Goal: Find specific page/section: Find specific page/section

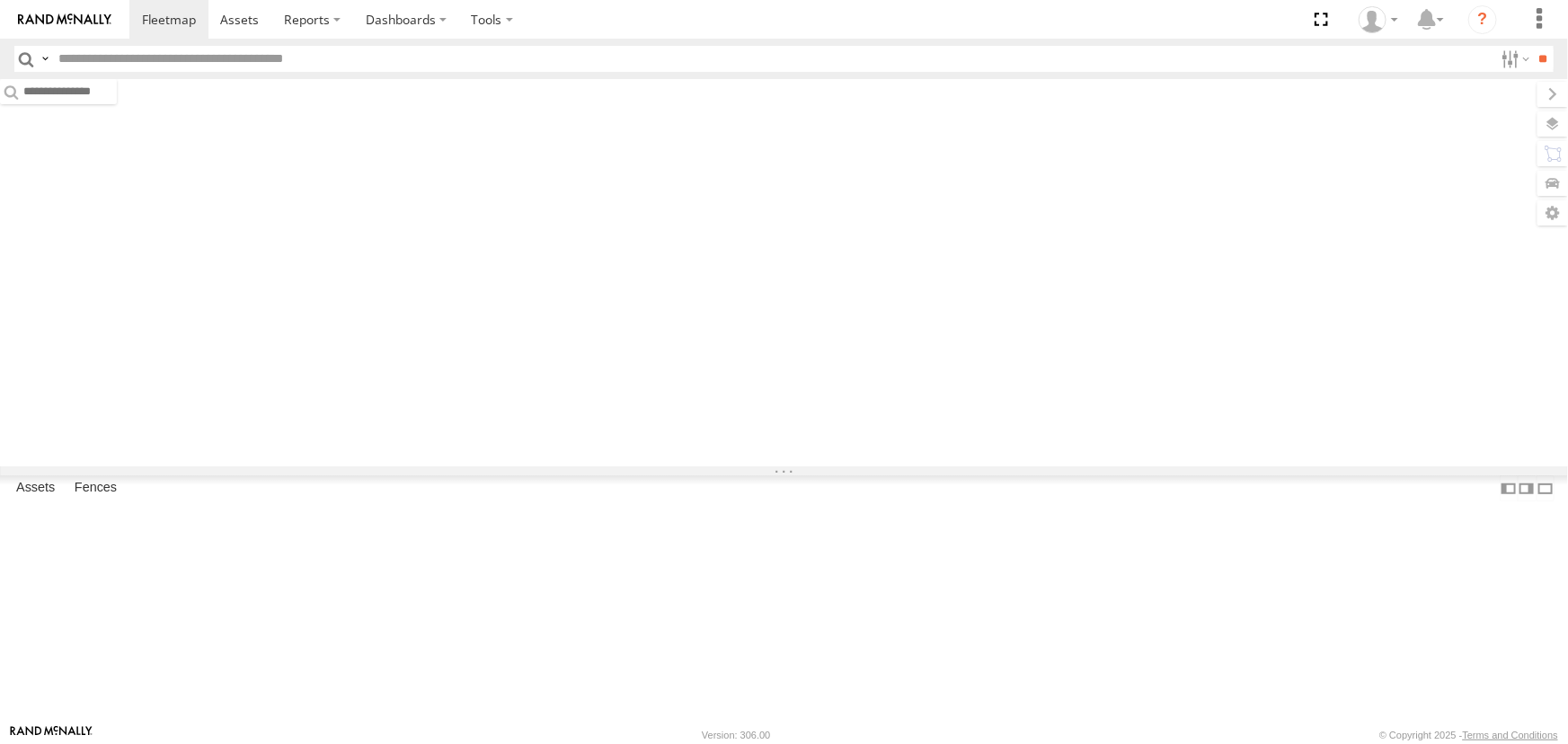
click at [406, 60] on input "text" at bounding box center [772, 59] width 1442 height 26
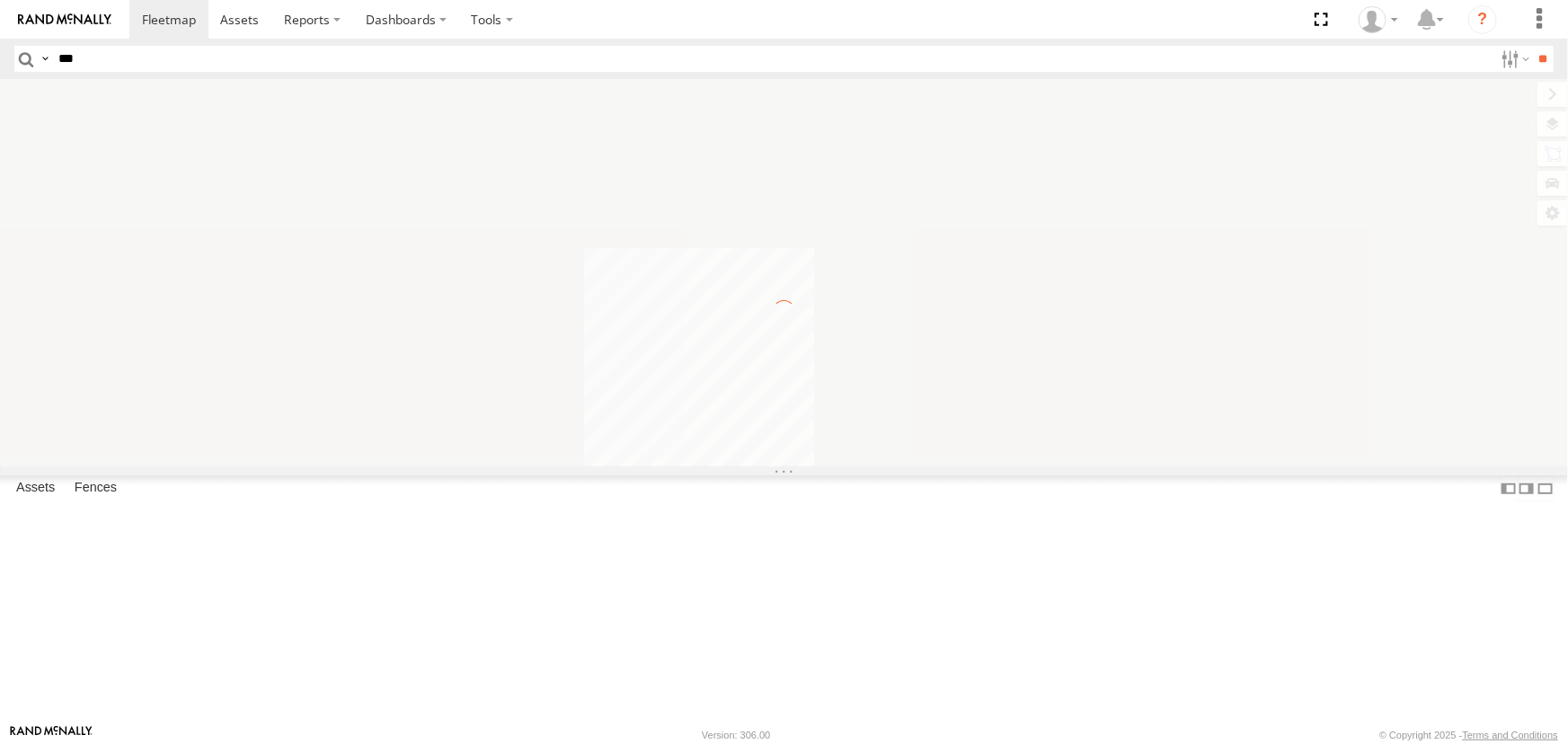
type input "***"
click at [1533, 46] on input "**" at bounding box center [1543, 59] width 20 height 26
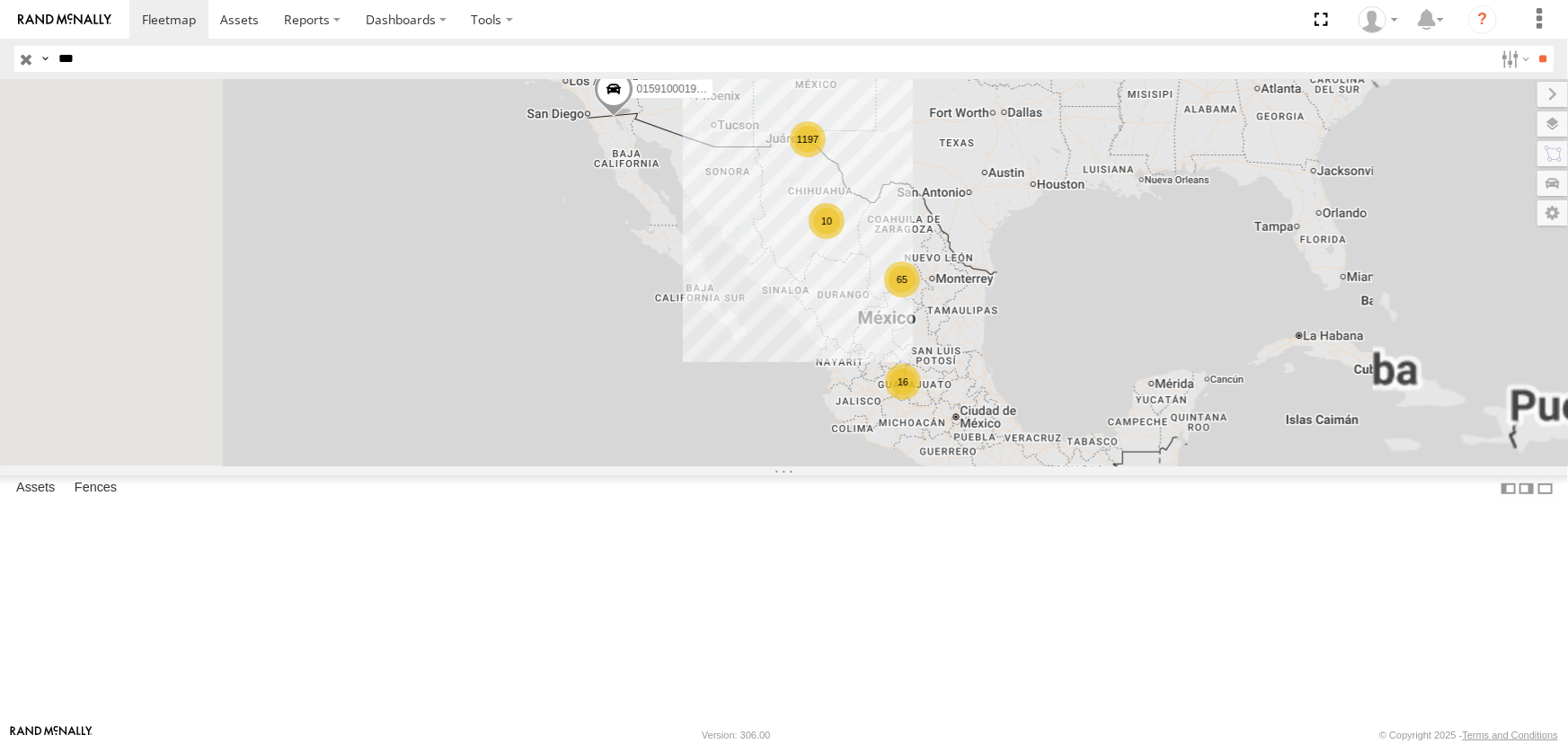
click at [0, 0] on div "FLEX NORTE" at bounding box center [0, 0] width 0 height 0
